Goal: Navigation & Orientation: Understand site structure

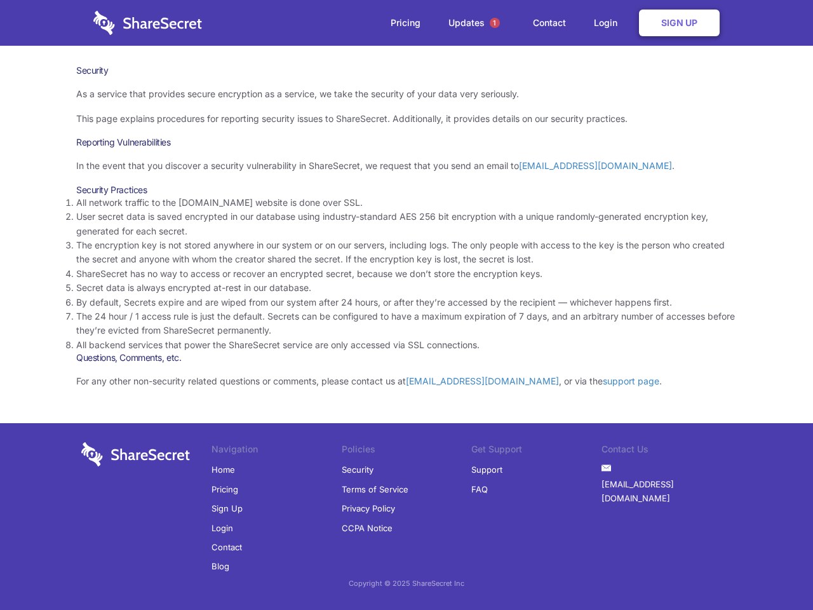
click at [407, 305] on li "By default, Secrets expire and are wiped from our system after 24 hours, or aft…" at bounding box center [406, 303] width 661 height 14
click at [495, 23] on span "1" at bounding box center [495, 23] width 10 height 10
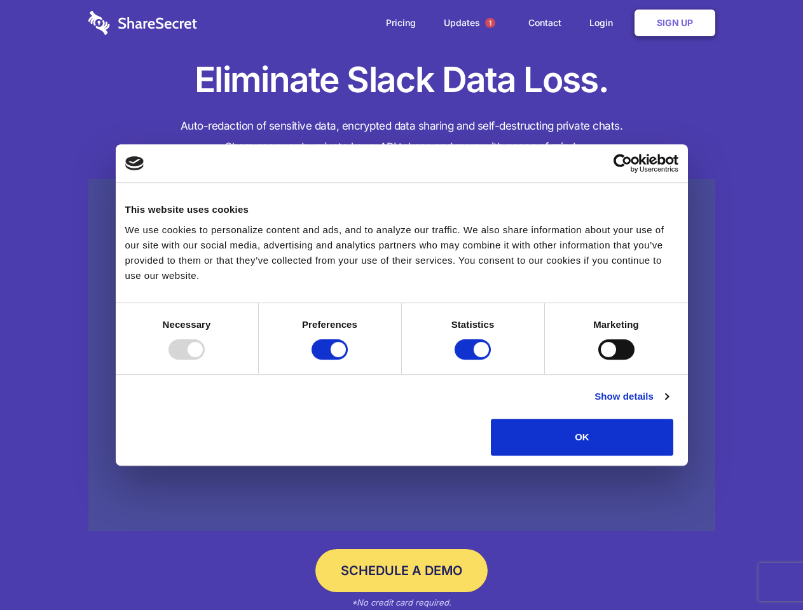
click at [205, 360] on div at bounding box center [186, 349] width 36 height 20
click at [348, 360] on input "Preferences" at bounding box center [329, 349] width 36 height 20
checkbox input "false"
click at [474, 360] on input "Statistics" at bounding box center [472, 349] width 36 height 20
checkbox input "false"
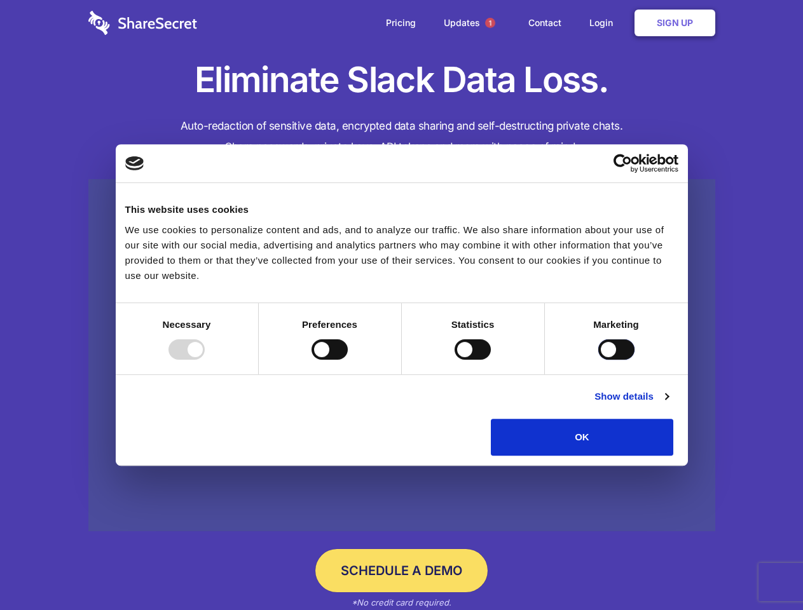
click at [598, 360] on input "Marketing" at bounding box center [616, 349] width 36 height 20
checkbox input "true"
click at [668, 404] on link "Show details" at bounding box center [631, 396] width 74 height 15
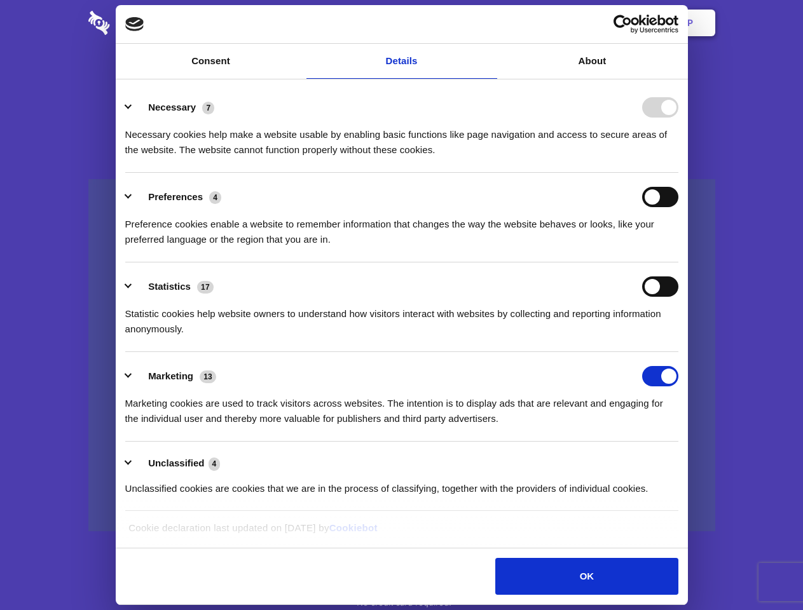
click at [678, 173] on li "Necessary 7 Necessary cookies help make a website usable by enabling basic func…" at bounding box center [401, 128] width 553 height 90
click at [489, 23] on span "1" at bounding box center [490, 23] width 10 height 10
